Goal: Information Seeking & Learning: Learn about a topic

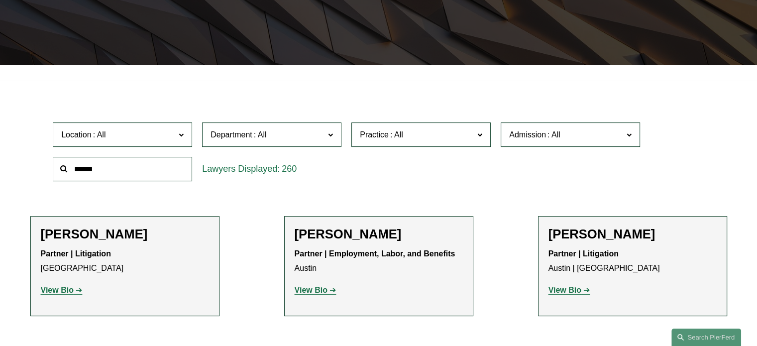
scroll to position [220, 0]
click at [321, 126] on label "Department" at bounding box center [271, 134] width 139 height 24
click at [0, 0] on link "Intellectual Property" at bounding box center [0, 0] width 0 height 0
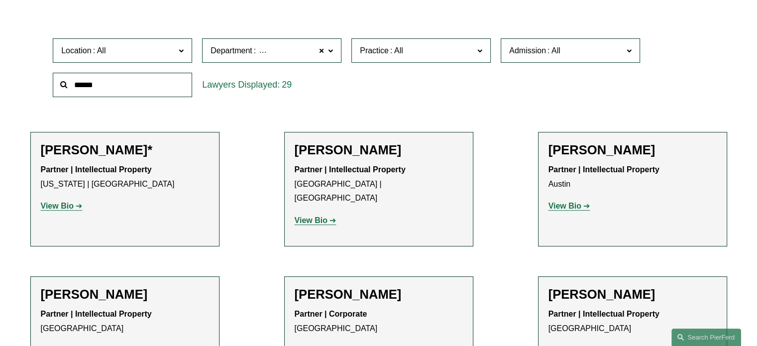
scroll to position [306, 0]
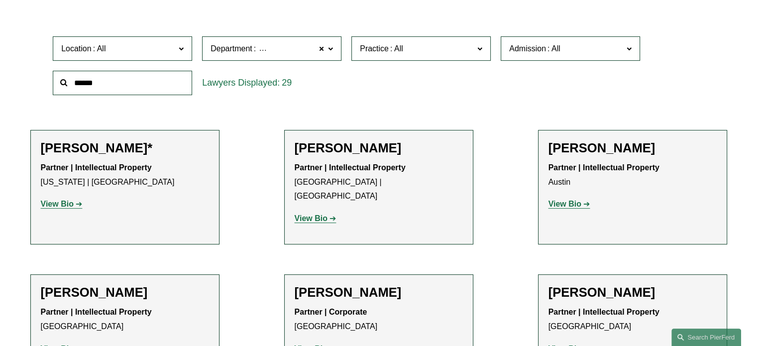
click at [458, 56] on label "Practice" at bounding box center [420, 48] width 139 height 24
click at [0, 0] on link "Copyrights" at bounding box center [0, 0] width 0 height 0
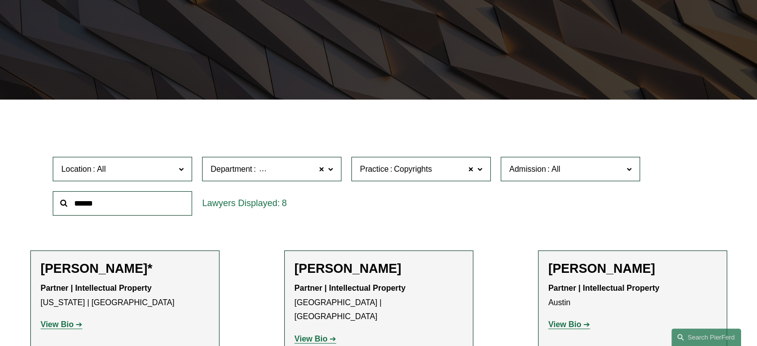
scroll to position [184, 0]
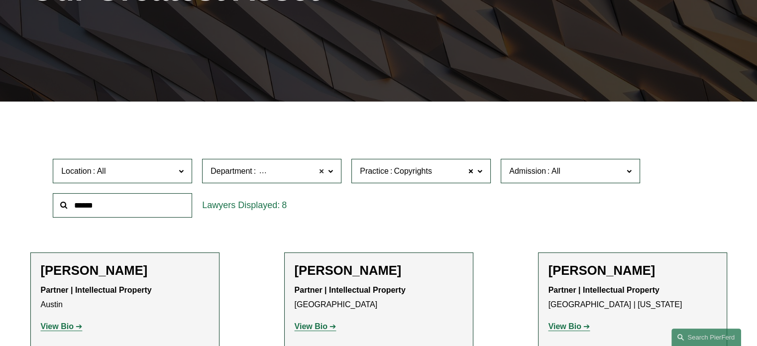
click at [322, 174] on span at bounding box center [321, 171] width 6 height 13
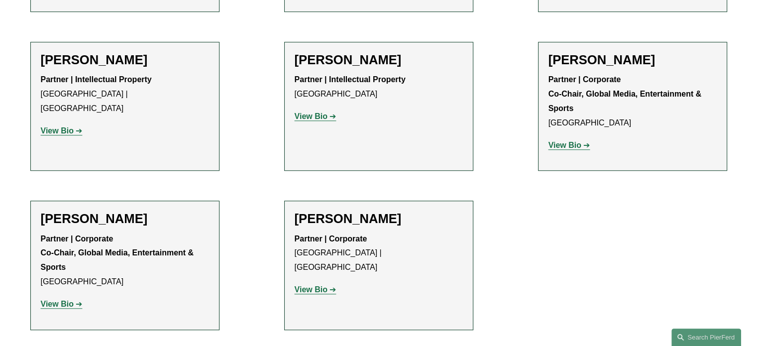
scroll to position [804, 0]
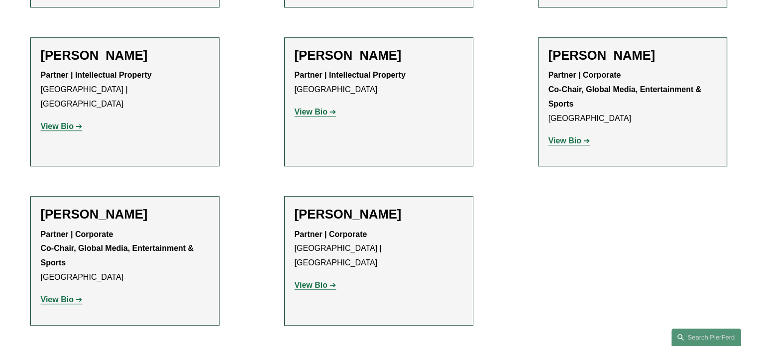
click at [312, 281] on strong "View Bio" at bounding box center [311, 285] width 33 height 8
